Goal: Transaction & Acquisition: Purchase product/service

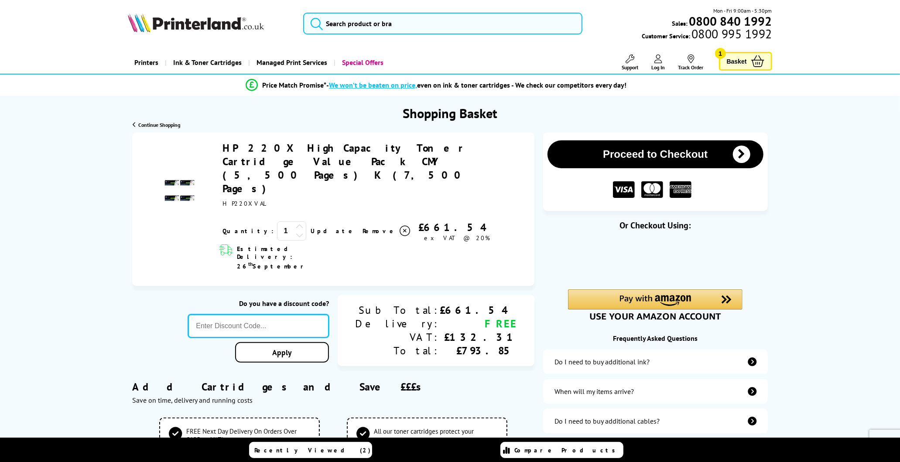
click at [304, 314] on input "text" at bounding box center [258, 326] width 140 height 24
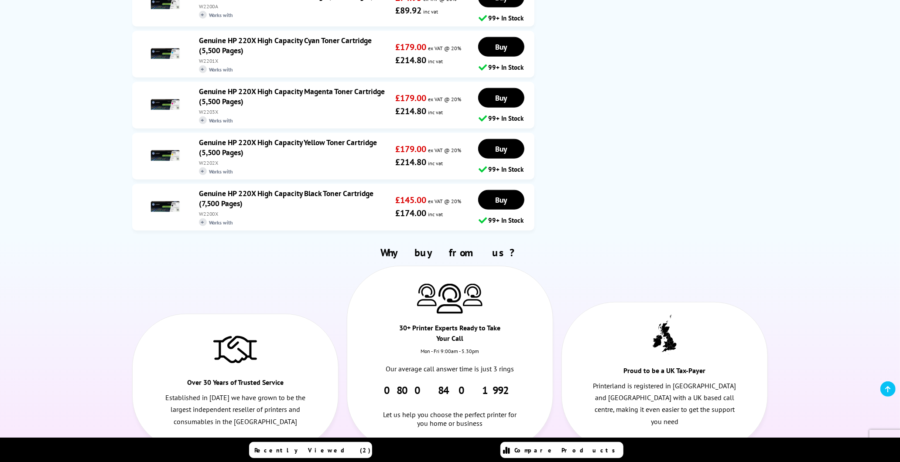
scroll to position [872, 0]
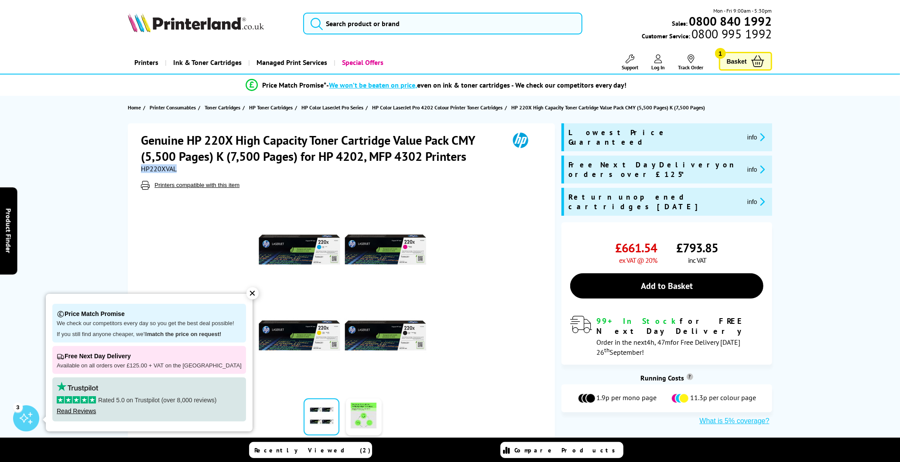
drag, startPoint x: 141, startPoint y: 169, endPoint x: 176, endPoint y: 167, distance: 35.0
click at [176, 167] on span "HP220XVAL" at bounding box center [159, 168] width 36 height 9
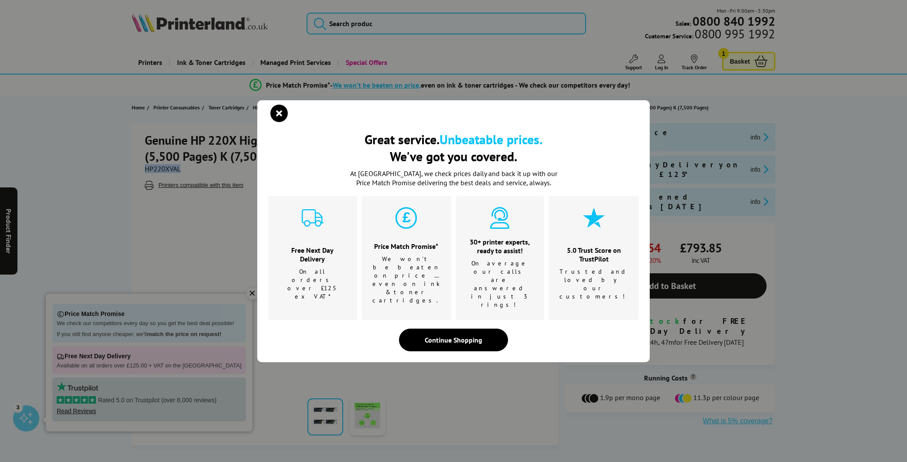
copy span "HP220XVAL"
click at [461, 329] on div "Continue Shopping" at bounding box center [453, 340] width 109 height 23
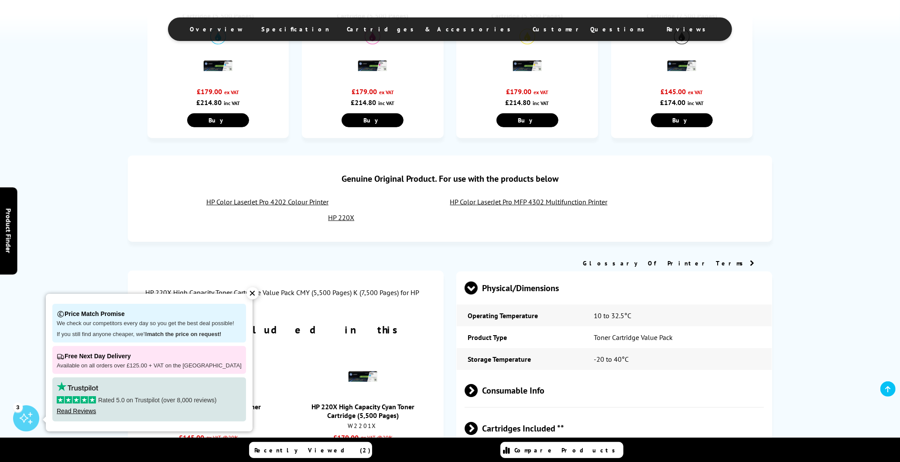
scroll to position [290, 0]
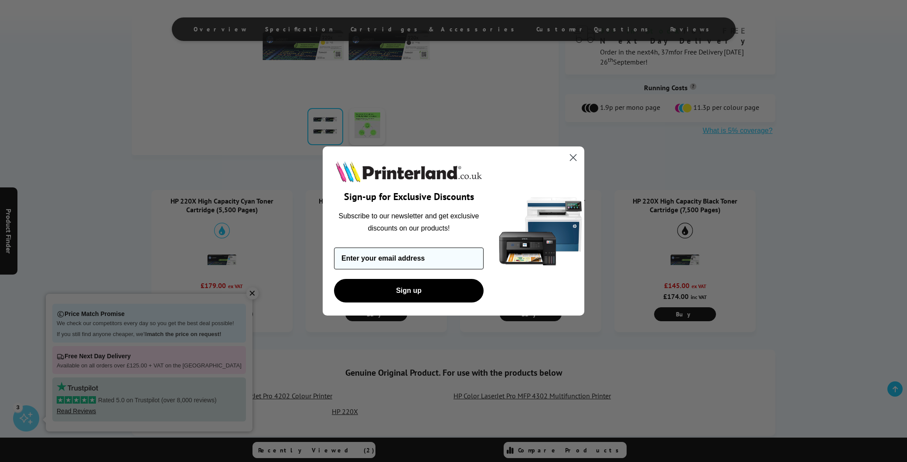
click at [420, 263] on input "Enter your email address" at bounding box center [409, 259] width 150 height 22
type input "[PERSON_NAME][EMAIL_ADDRESS][PERSON_NAME][DOMAIN_NAME]"
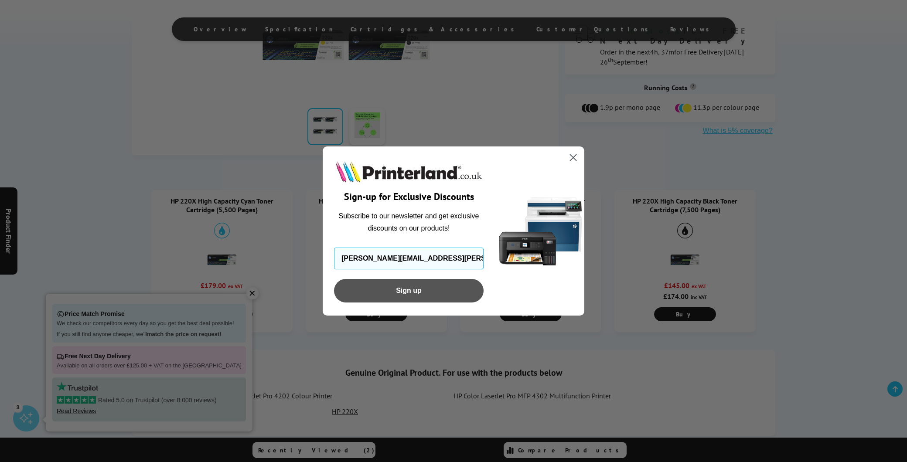
click at [424, 294] on button "Sign up" at bounding box center [409, 291] width 150 height 24
click at [568, 154] on circle "Close dialog" at bounding box center [573, 157] width 14 height 14
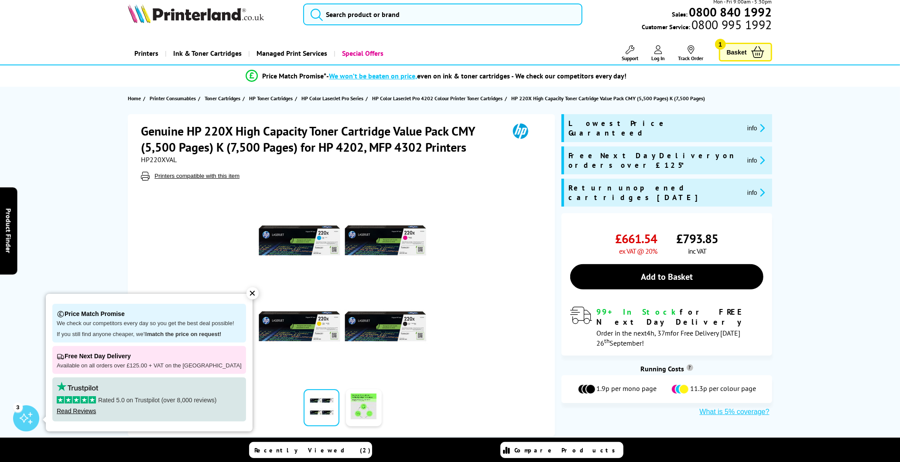
scroll to position [0, 0]
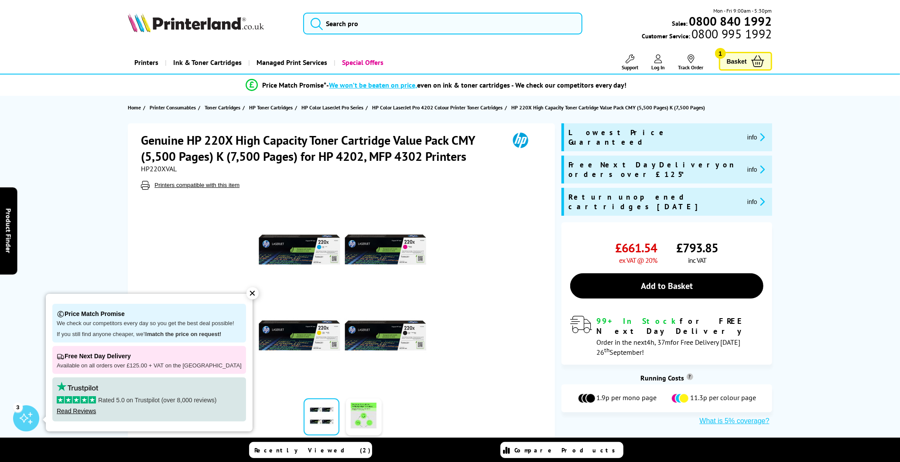
click at [656, 61] on icon at bounding box center [658, 59] width 8 height 9
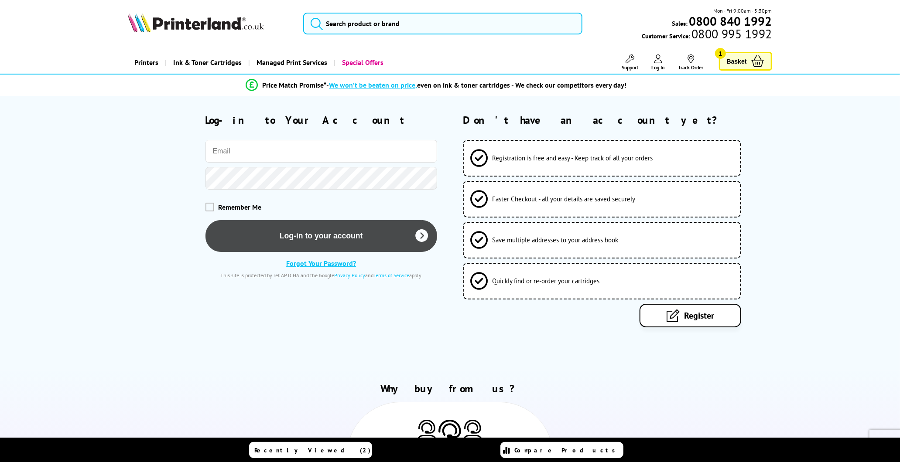
type input "tracy.chapple@cornwall.gov.uk"
click at [308, 240] on button "Log-in to your account" at bounding box center [321, 236] width 232 height 32
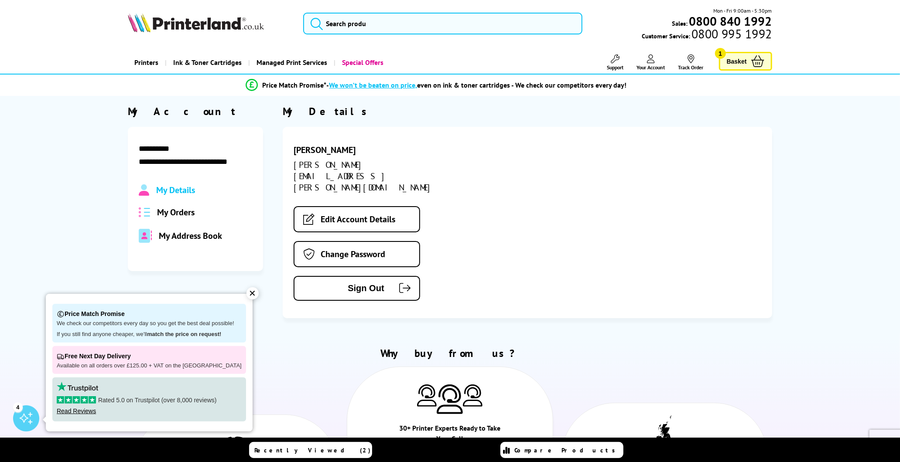
click at [179, 191] on span "My Details" at bounding box center [175, 189] width 39 height 11
click at [350, 206] on link "Edit Account Details" at bounding box center [357, 219] width 126 height 26
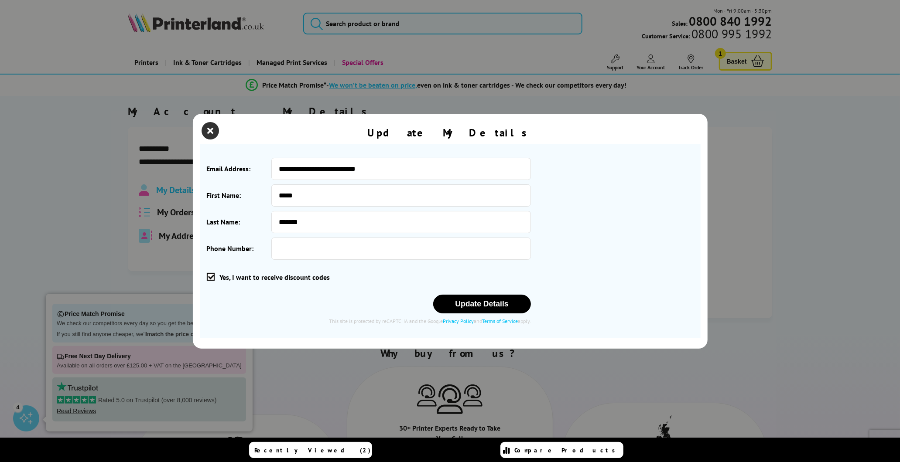
click at [206, 128] on icon "close modal" at bounding box center [210, 130] width 17 height 17
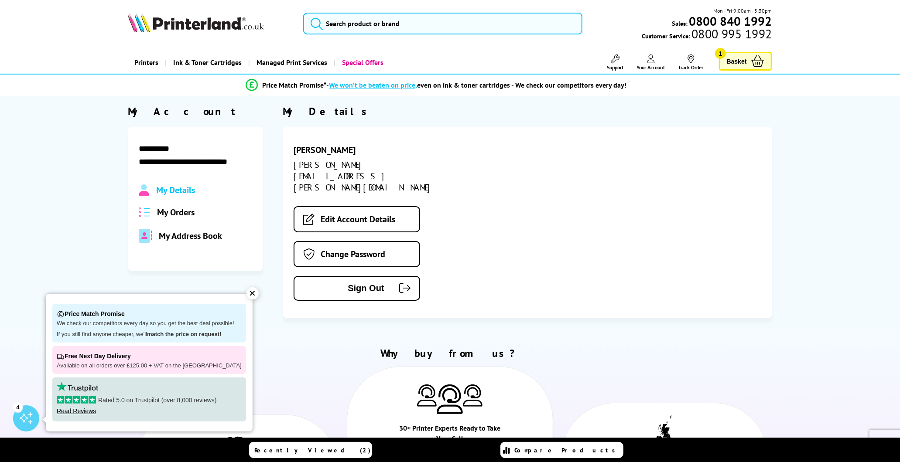
click at [176, 214] on span "My Orders" at bounding box center [176, 212] width 38 height 11
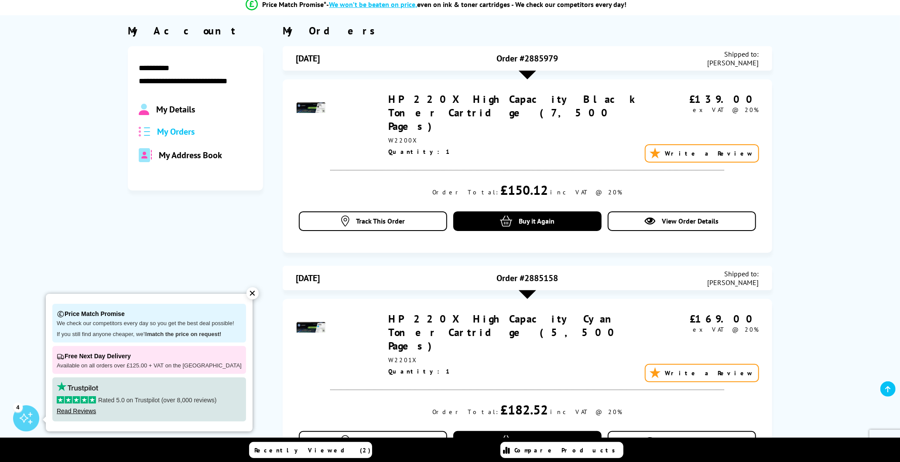
scroll to position [97, 0]
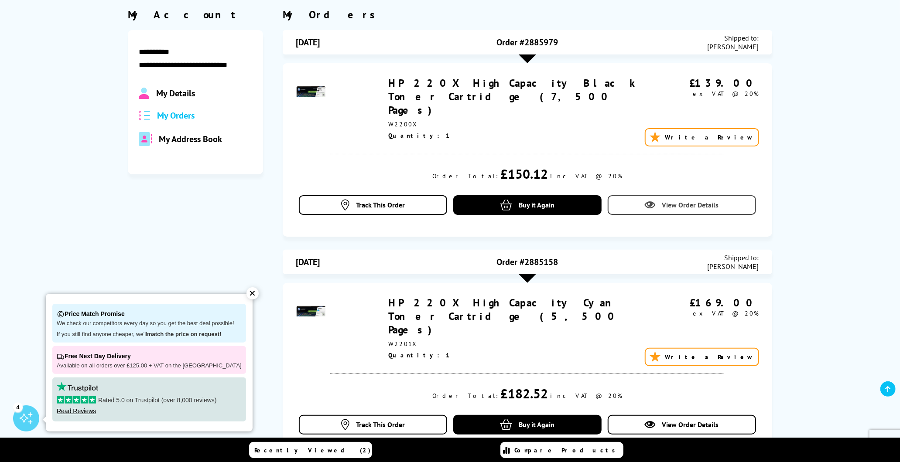
click at [704, 201] on span "View Order Details" at bounding box center [690, 205] width 57 height 9
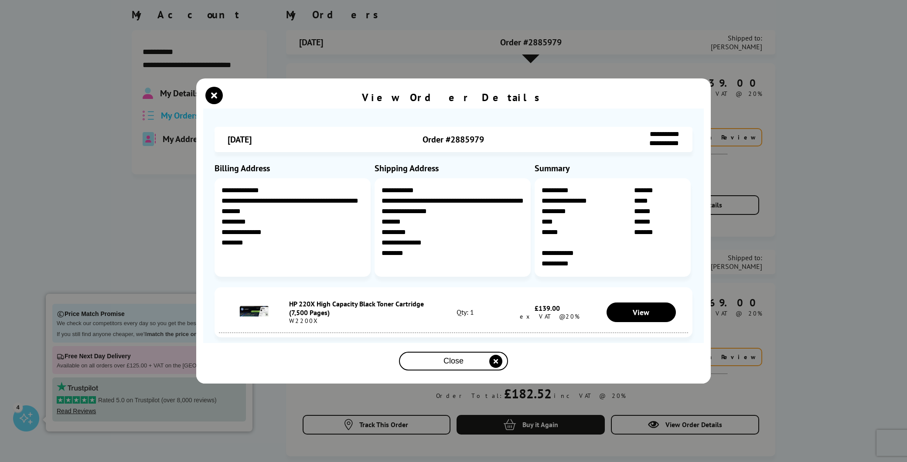
click at [495, 361] on icon "close modal" at bounding box center [495, 361] width 13 height 13
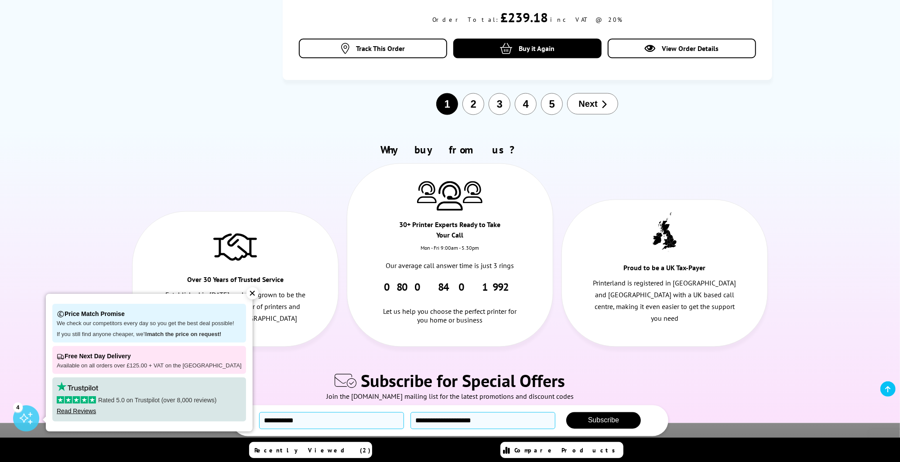
scroll to position [1357, 0]
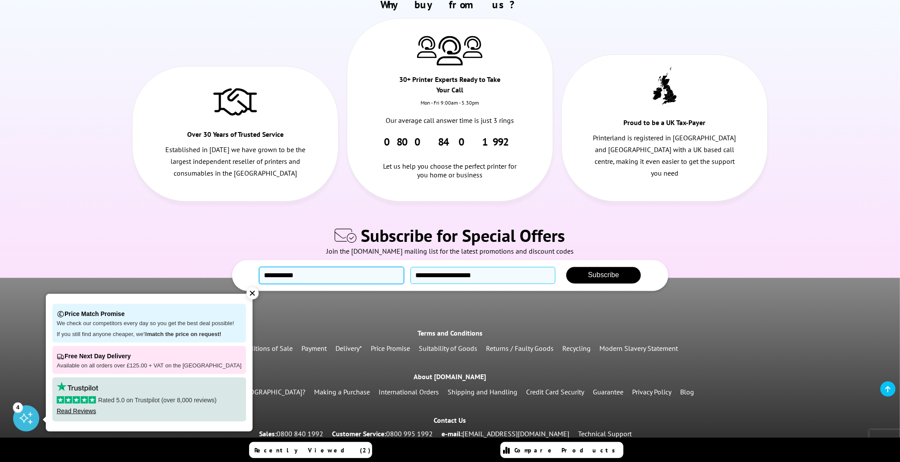
click at [308, 267] on input "text" at bounding box center [331, 275] width 145 height 17
type input "**********"
click at [606, 271] on span "Subscribe" at bounding box center [603, 274] width 31 height 7
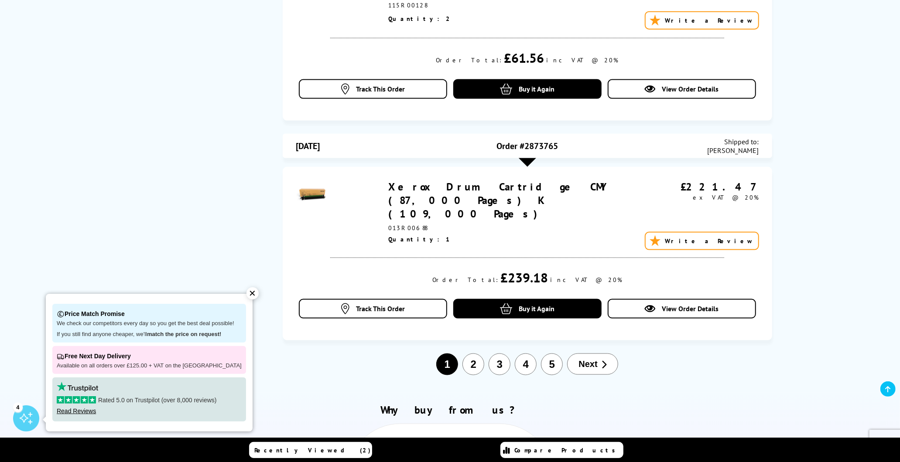
scroll to position [933, 0]
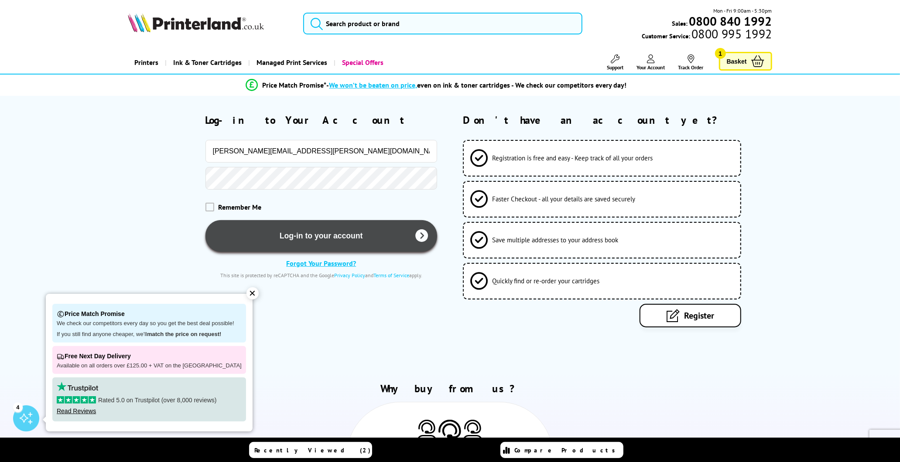
click at [273, 238] on button "Log-in to your account" at bounding box center [321, 236] width 232 height 32
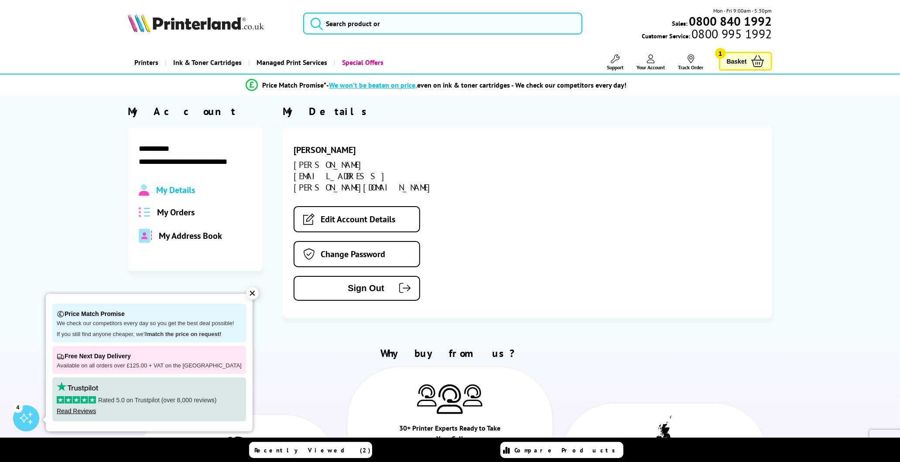
click at [755, 62] on icon at bounding box center [757, 61] width 13 height 12
